Goal: Task Accomplishment & Management: Complete application form

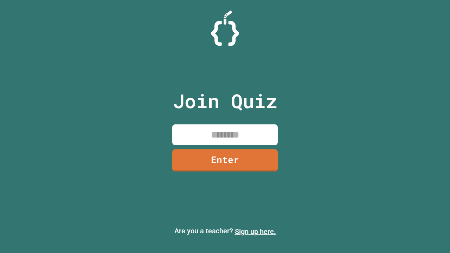
click at [255, 232] on link "Sign up here." at bounding box center [255, 232] width 41 height 8
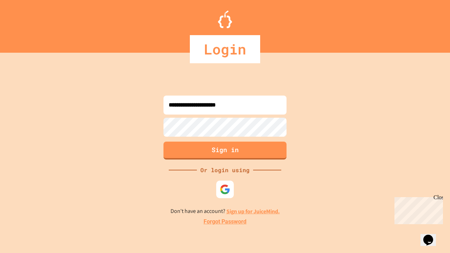
type input "**********"
